Goal: Task Accomplishment & Management: Manage account settings

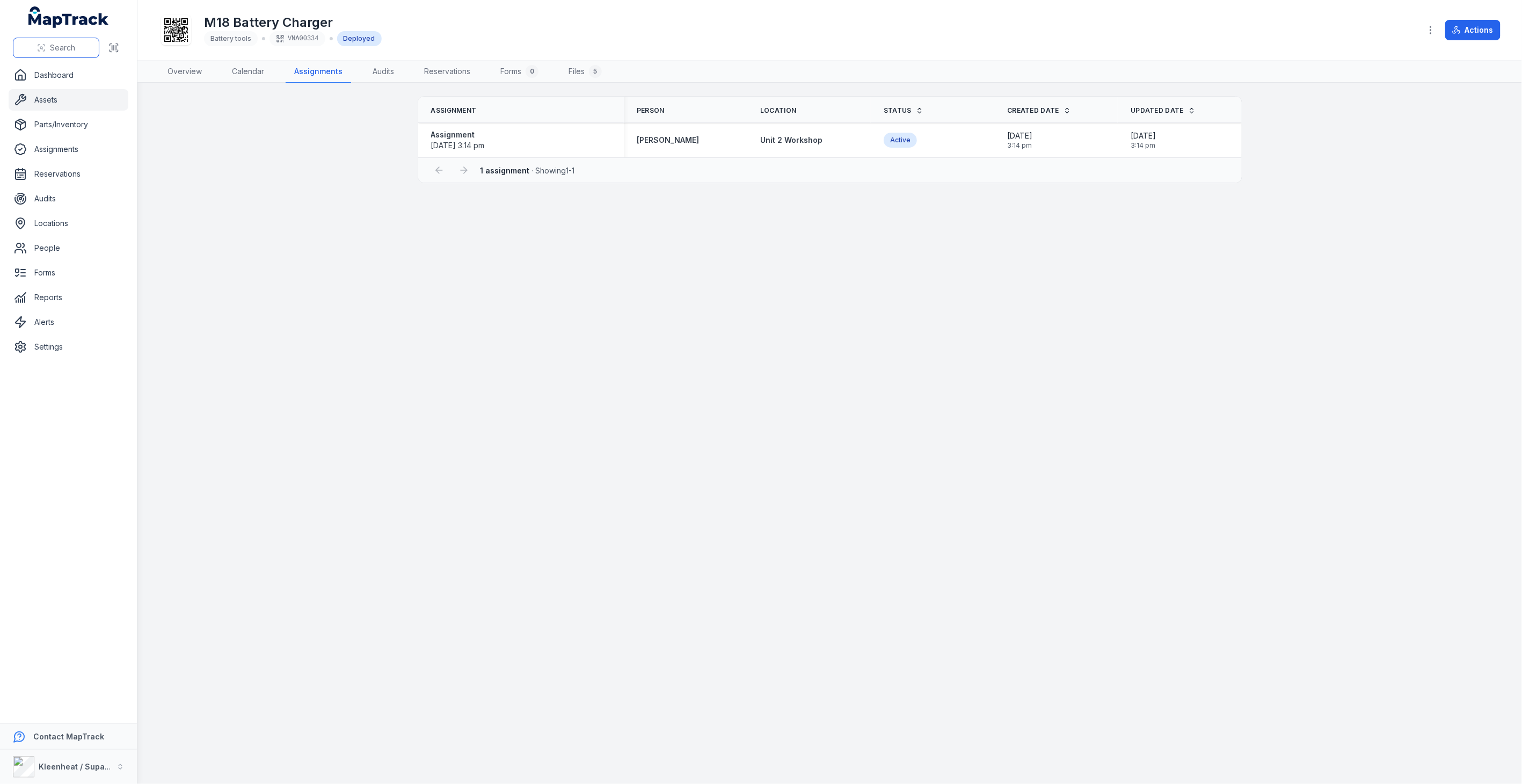
click at [56, 50] on span "Search" at bounding box center [63, 48] width 25 height 11
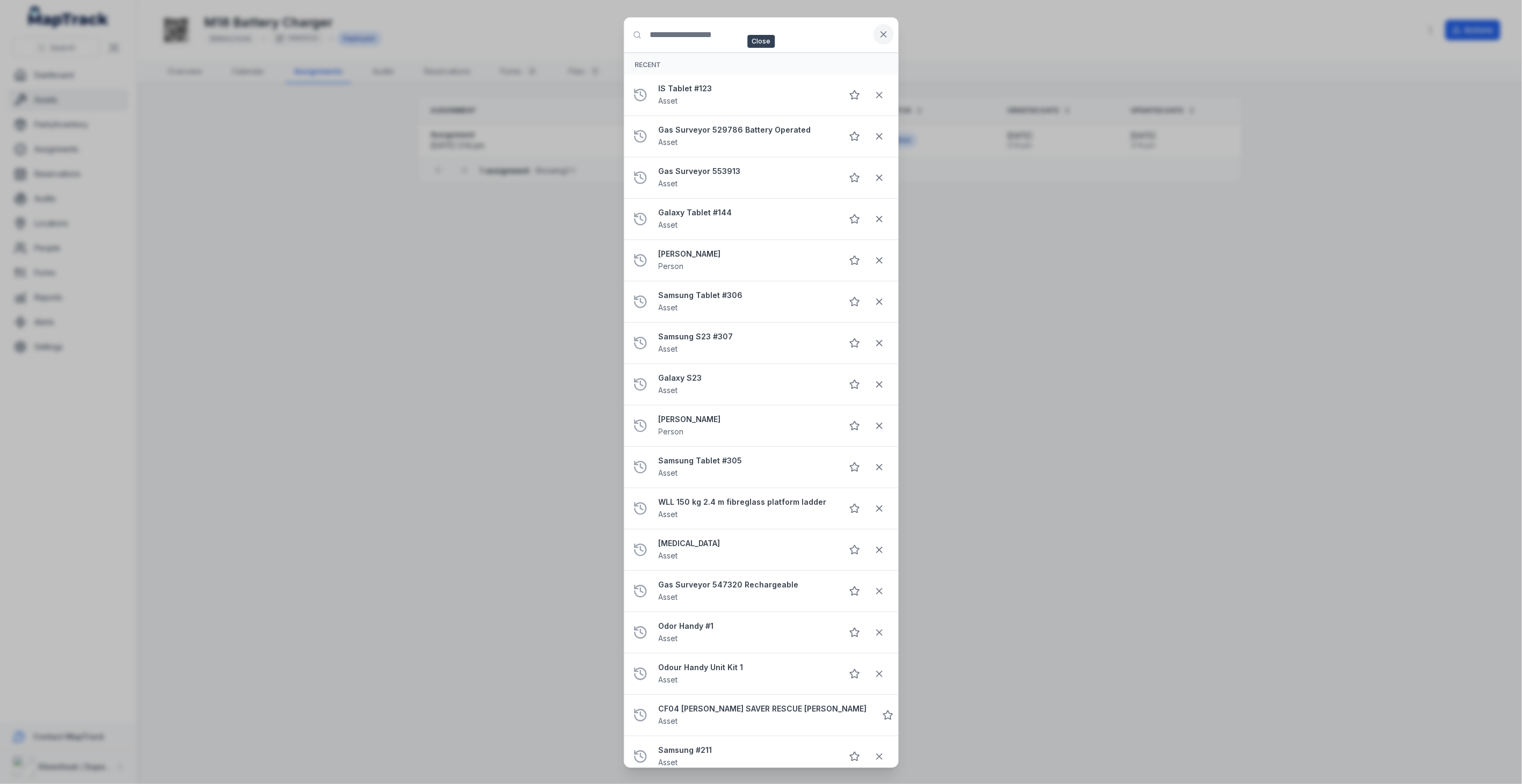
click at [879, 38] on icon at bounding box center [884, 34] width 11 height 11
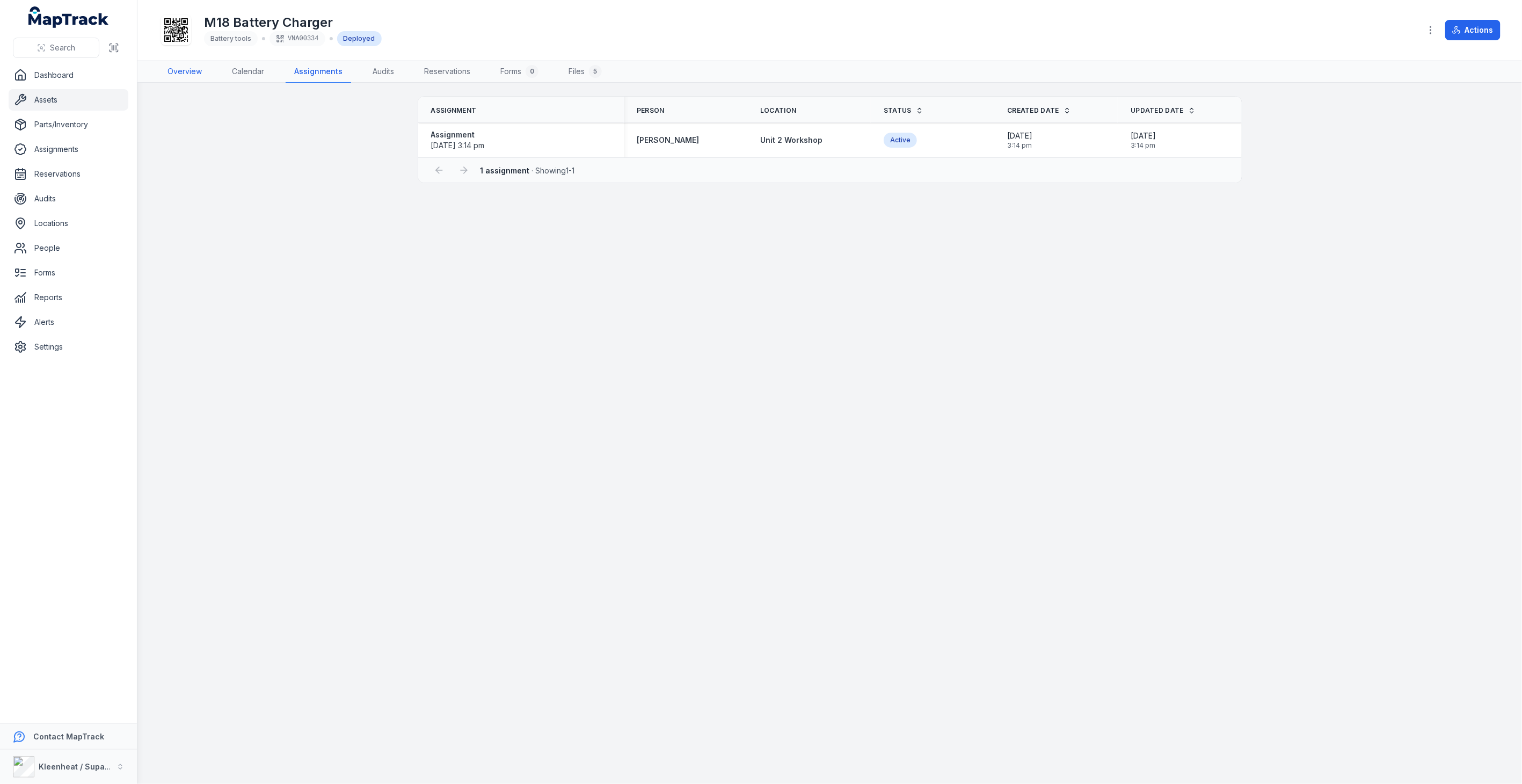
click at [188, 69] on link "Overview" at bounding box center [184, 72] width 51 height 22
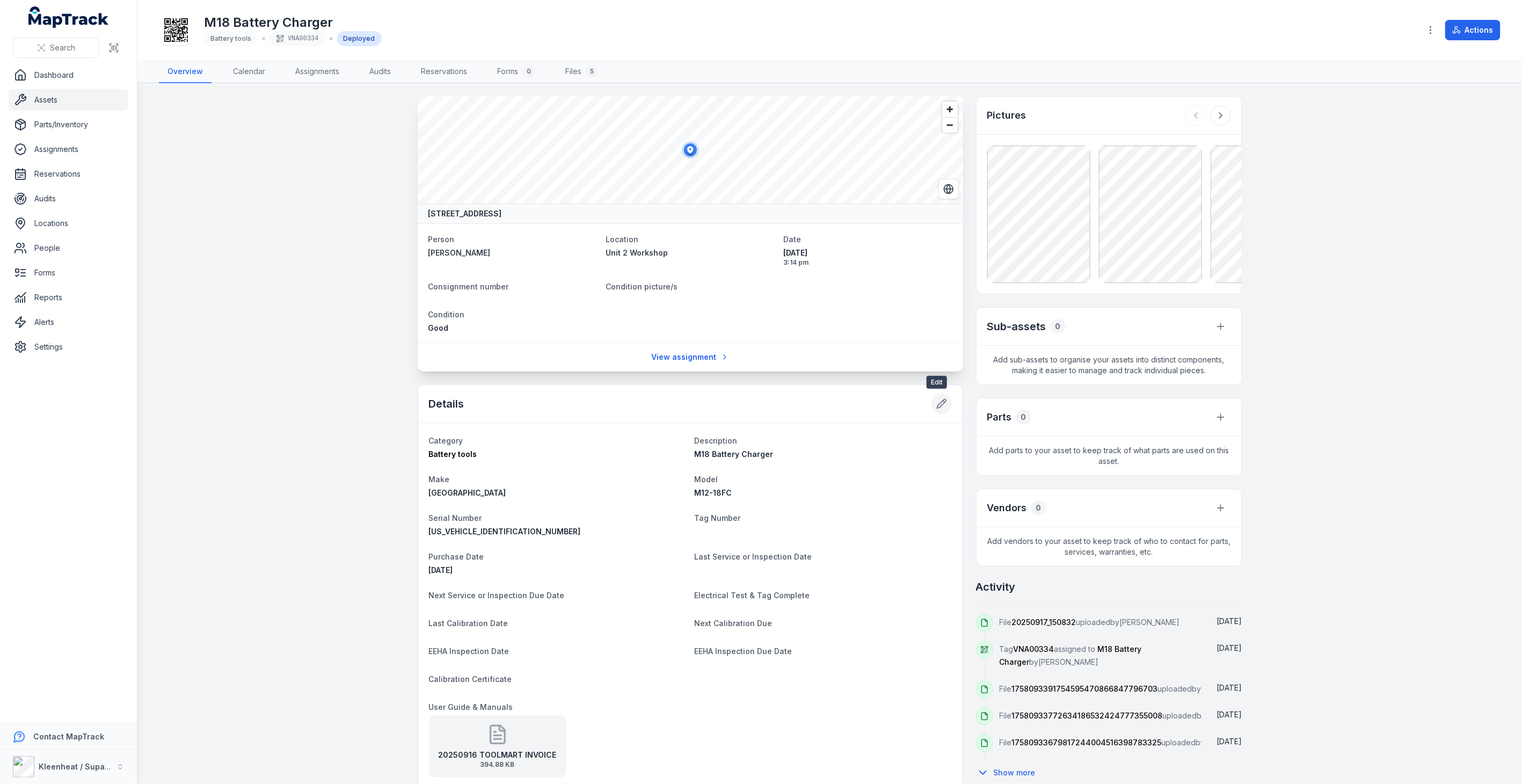
click at [937, 405] on icon at bounding box center [941, 404] width 9 height 9
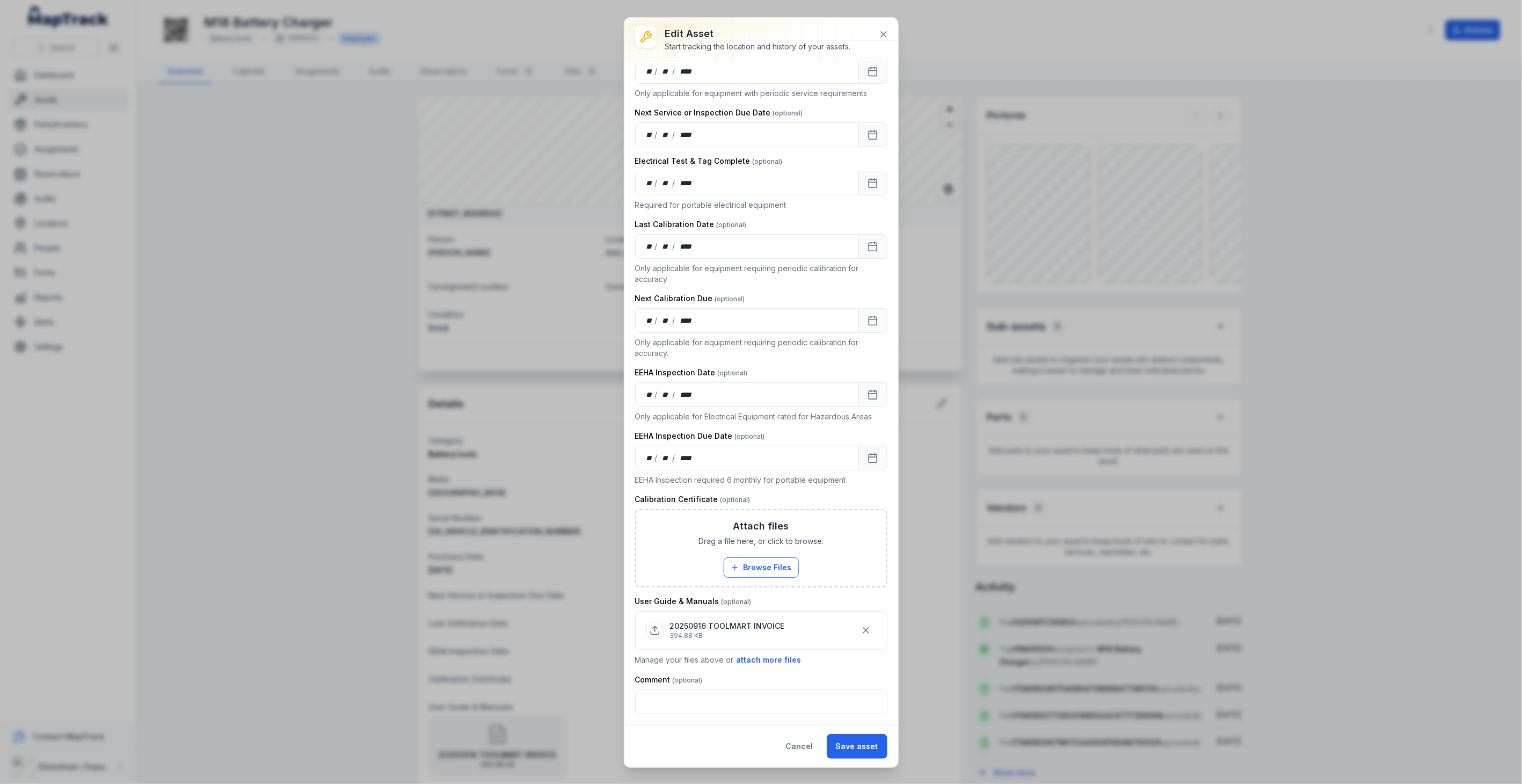
scroll to position [409, 0]
click at [800, 739] on button "Cancel" at bounding box center [799, 746] width 45 height 25
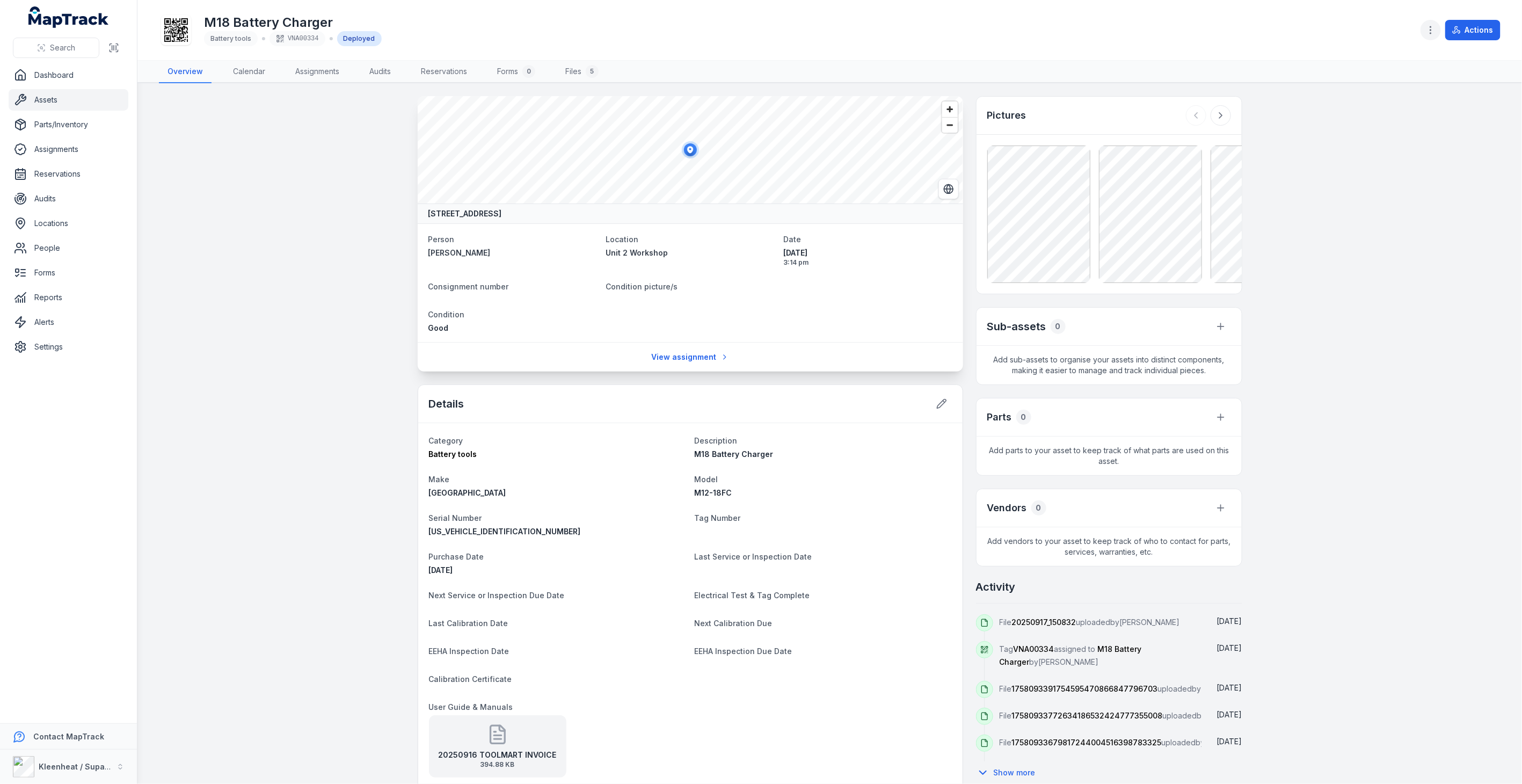
click at [1425, 31] on button "button" at bounding box center [1430, 30] width 21 height 21
click at [1375, 104] on div "Edit asset fields" at bounding box center [1378, 106] width 121 height 19
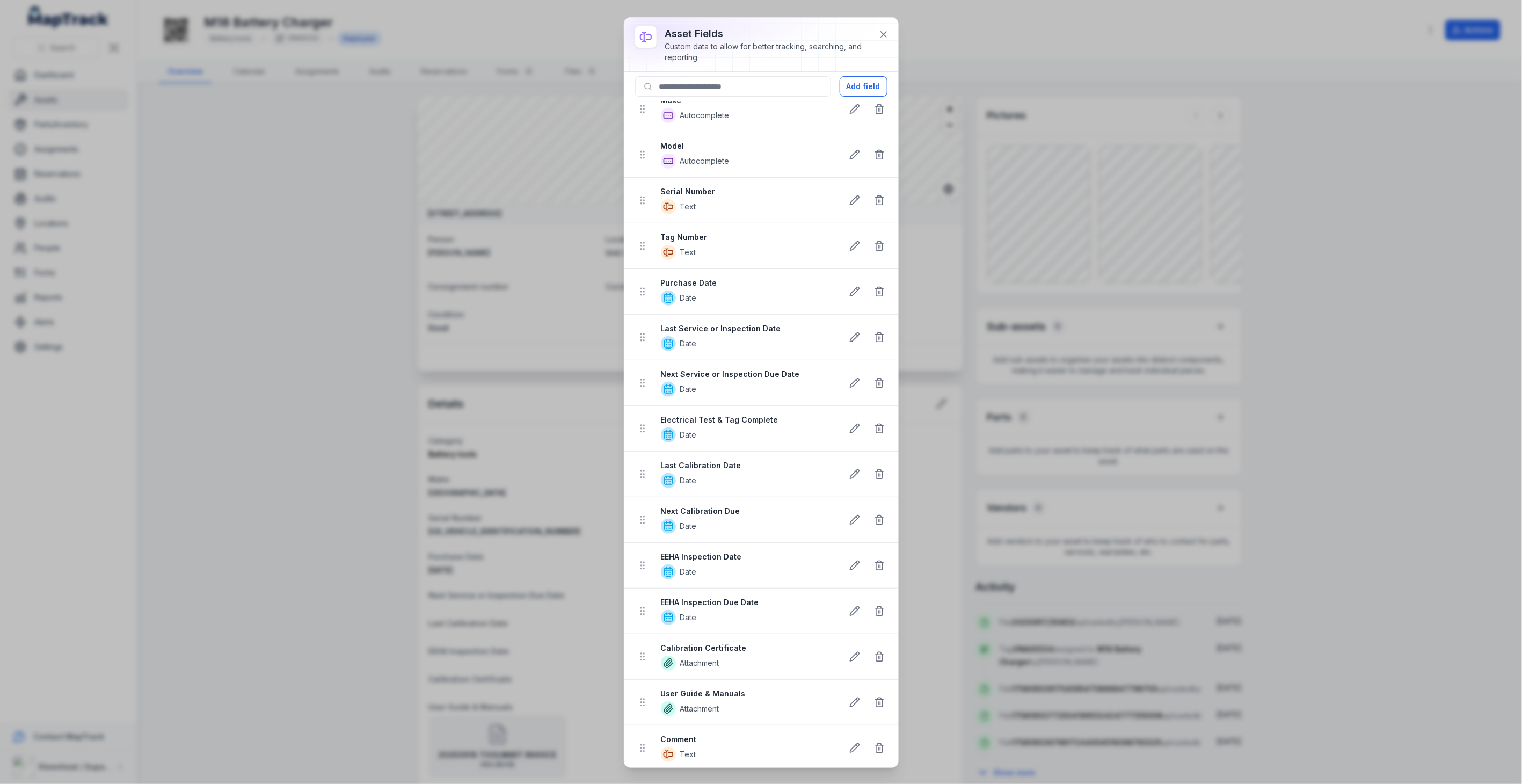
scroll to position [19, 0]
click at [852, 91] on button "Add field" at bounding box center [863, 86] width 48 height 21
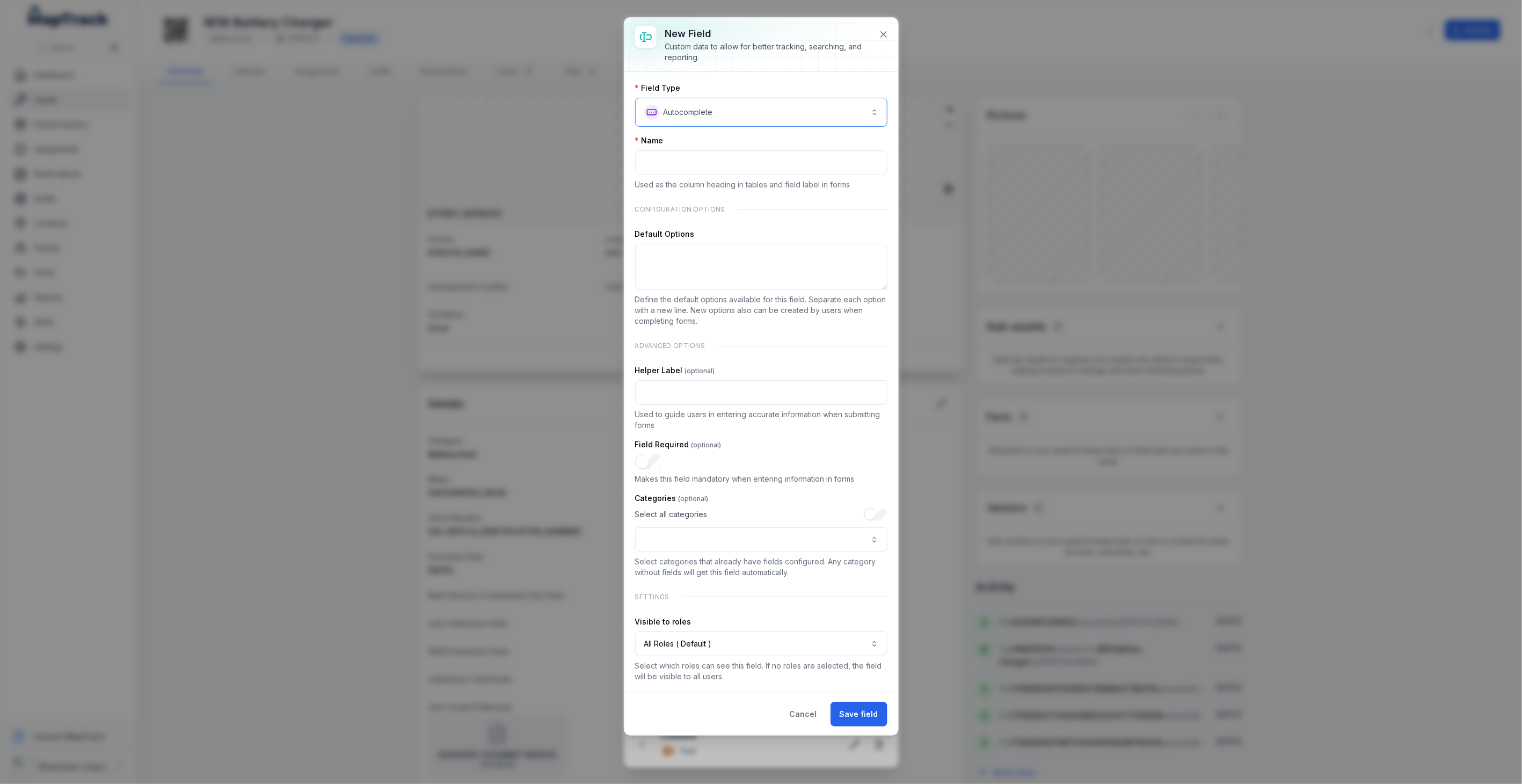
click at [718, 115] on button "**********" at bounding box center [761, 112] width 252 height 29
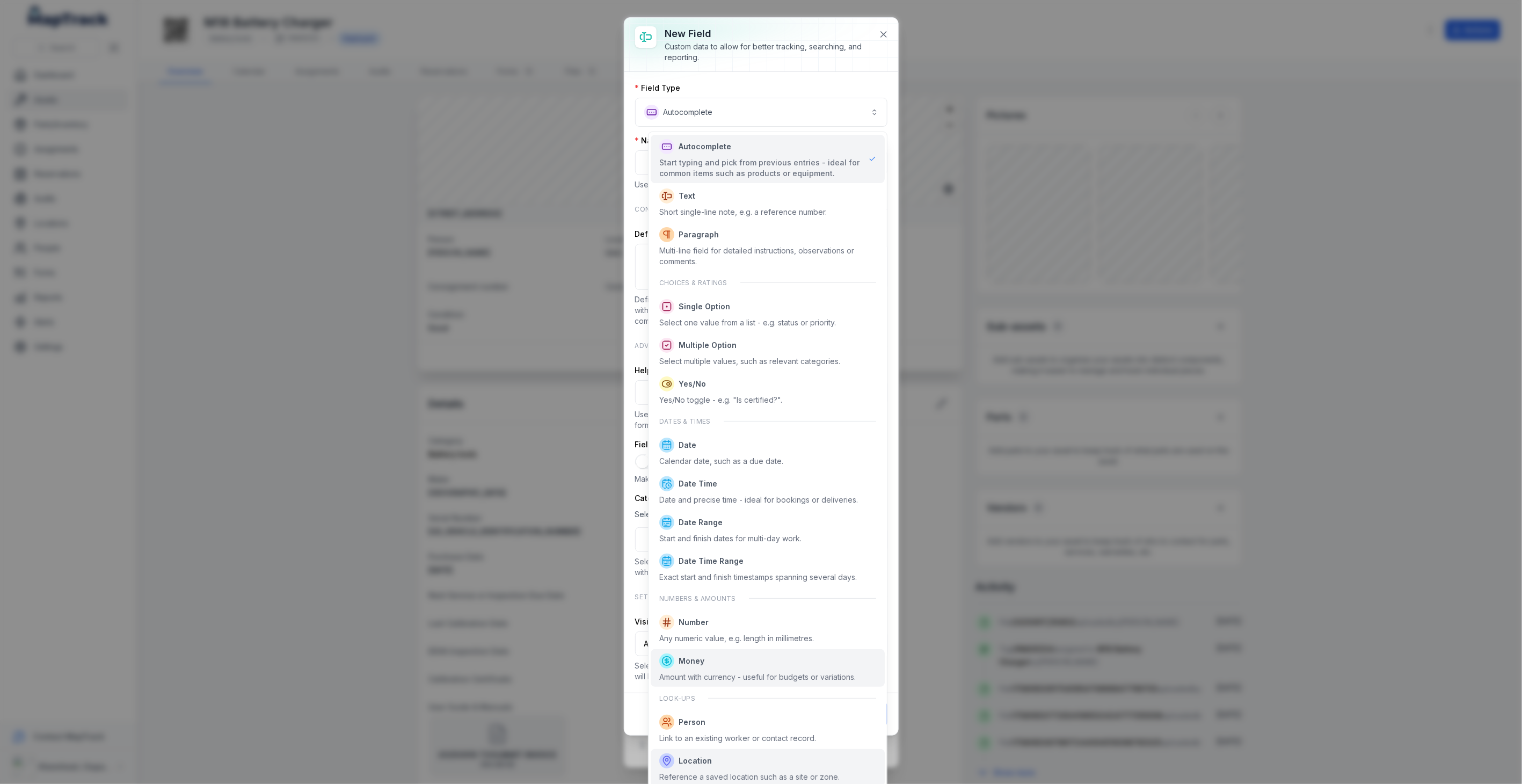
scroll to position [0, 0]
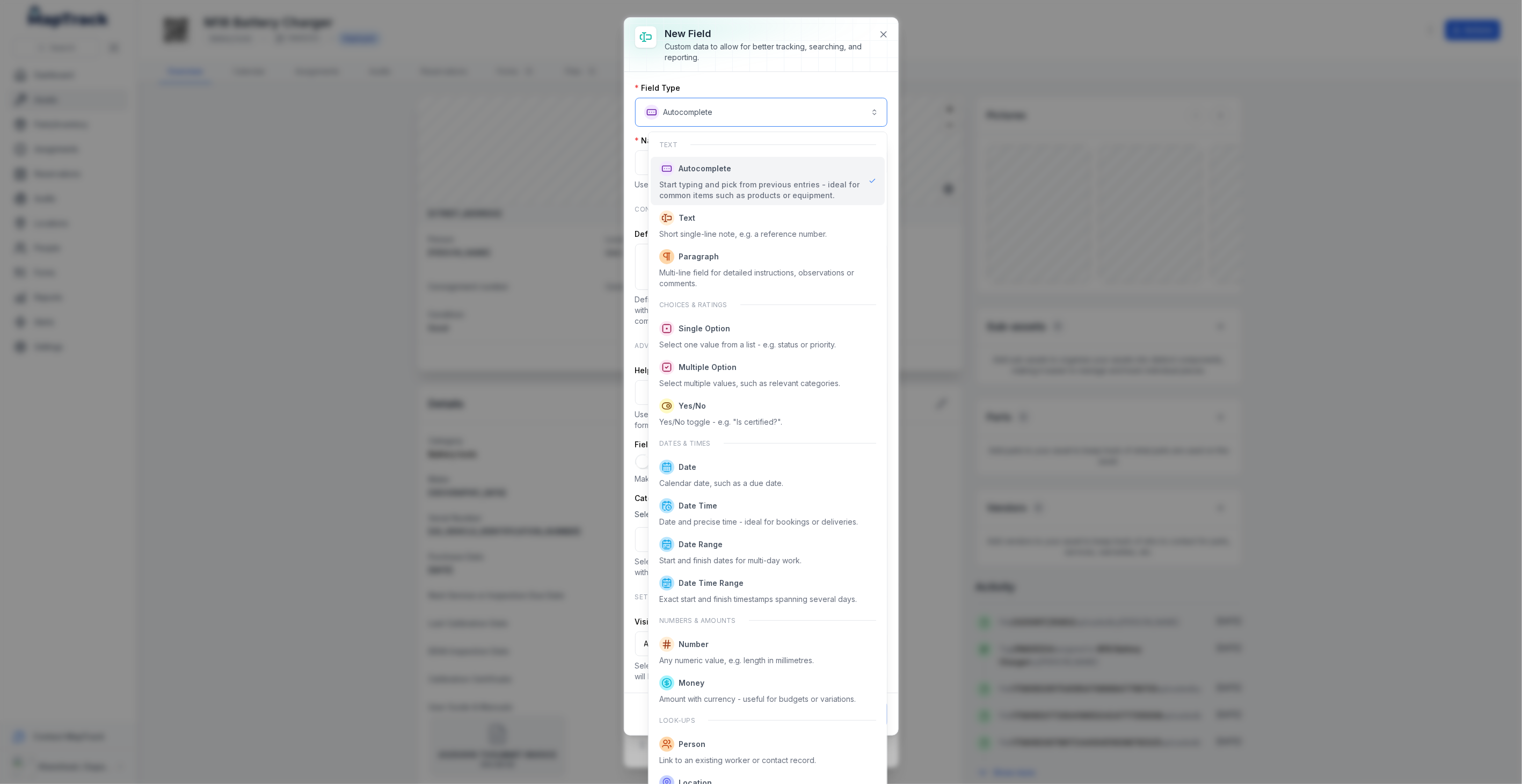
click at [820, 116] on button "**********" at bounding box center [761, 112] width 252 height 29
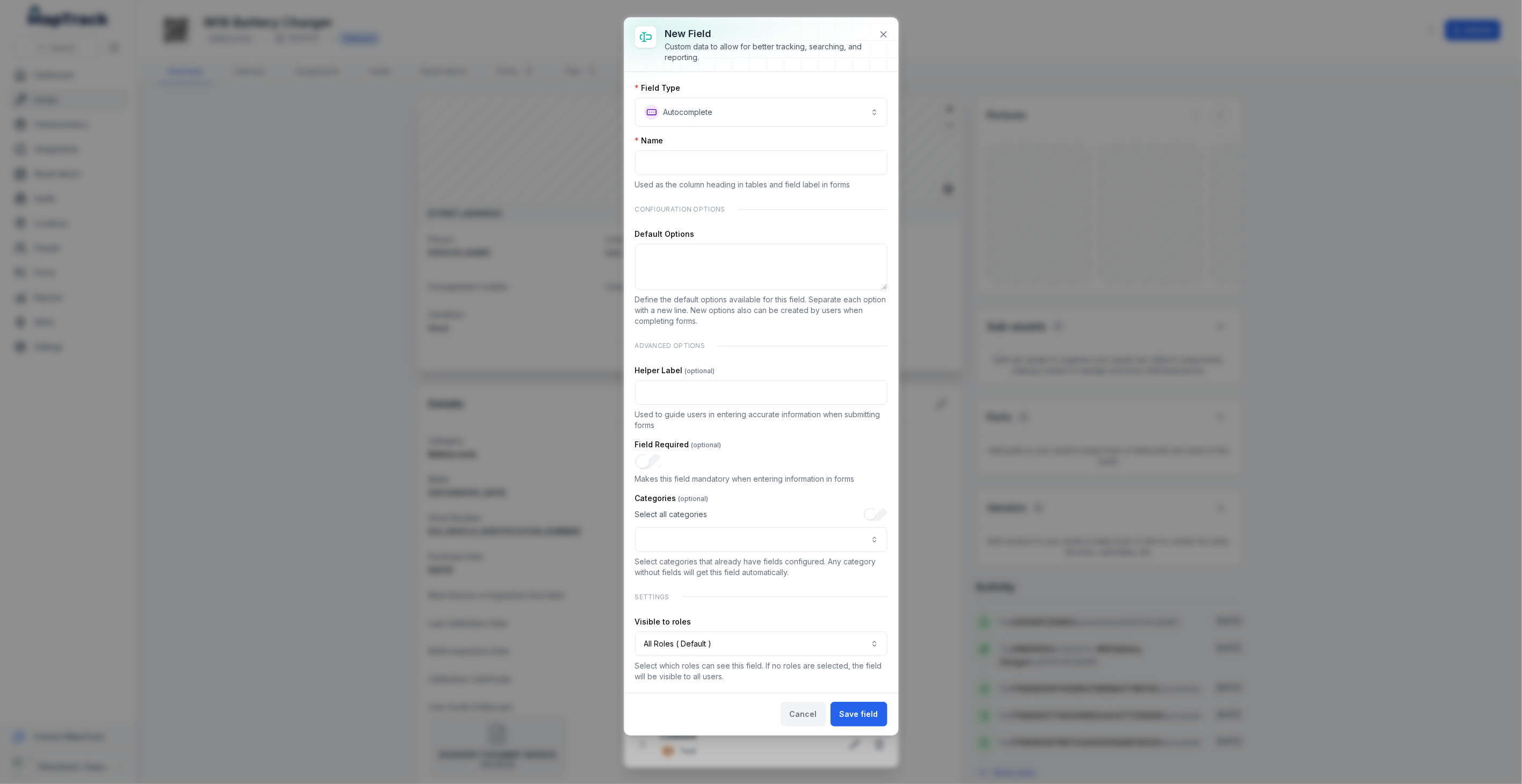
click at [806, 710] on button "Cancel" at bounding box center [803, 714] width 45 height 25
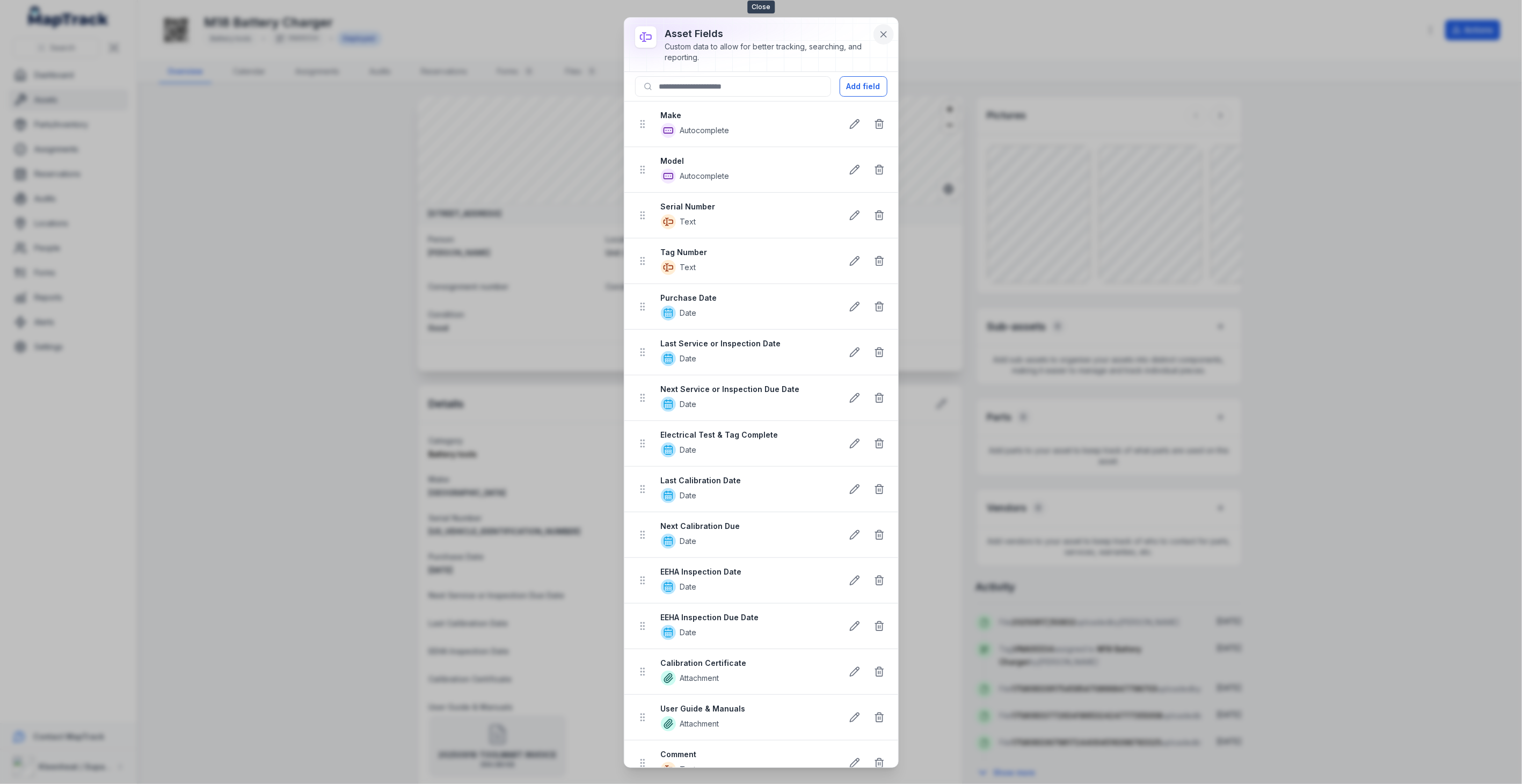
click at [886, 40] on button at bounding box center [883, 34] width 21 height 21
